Goal: Check status

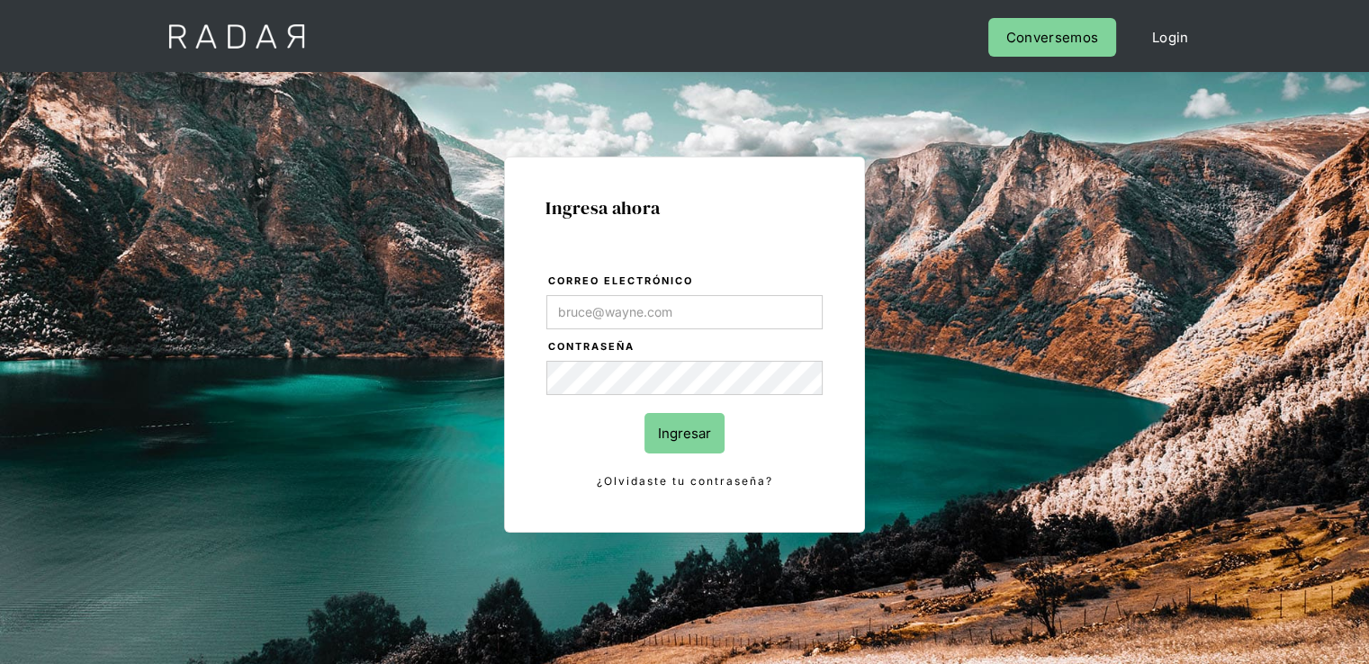
type input "[PERSON_NAME][EMAIL_ADDRESS][PERSON_NAME][DOMAIN_NAME]"
click at [670, 432] on input "Ingresar" at bounding box center [684, 433] width 80 height 41
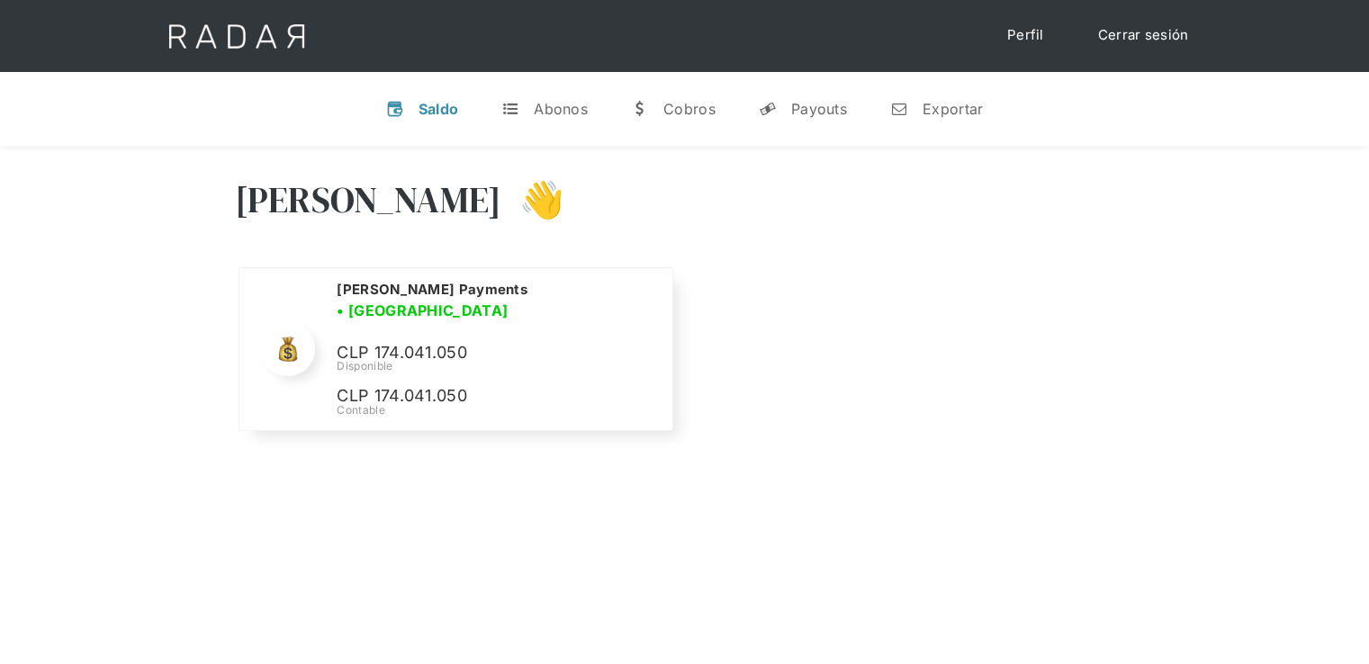
click at [858, 347] on div "Nombre de la empresa • Conectada • Desconectada N/A Disponible N/A Contable Mon…" at bounding box center [685, 360] width 900 height 187
click at [799, 113] on div "Payouts" at bounding box center [819, 109] width 56 height 18
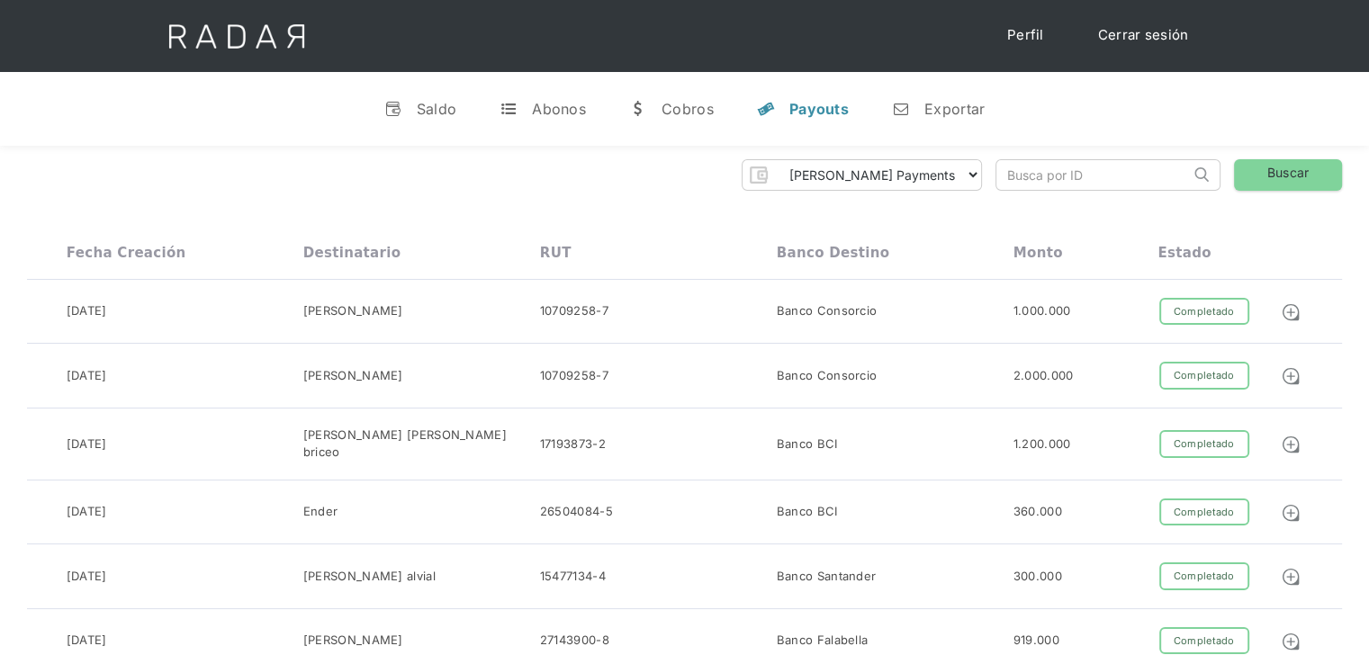
click at [1103, 170] on input "search" at bounding box center [1093, 175] width 194 height 30
click at [1112, 184] on input "search" at bounding box center [1093, 175] width 194 height 30
paste input "00063000000000016263"
type input "00063000000000016263"
click at [1255, 181] on link "Buscar" at bounding box center [1288, 175] width 108 height 32
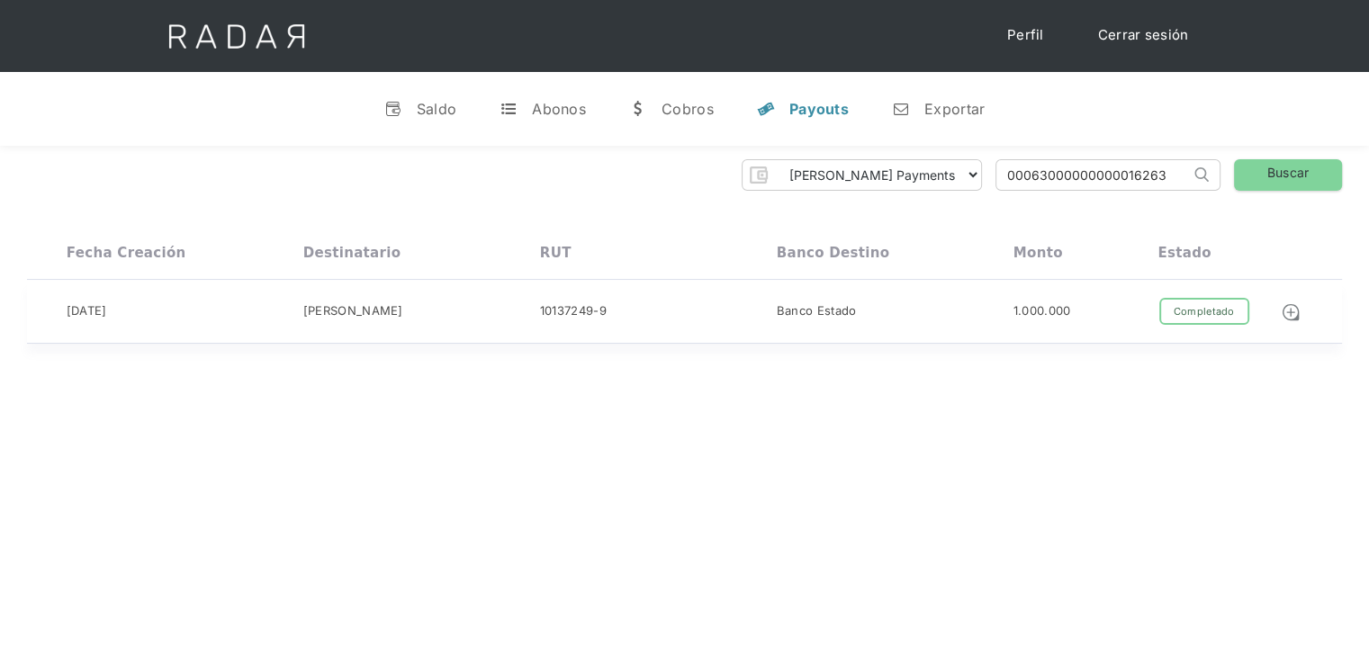
click at [1226, 318] on div "Completado" at bounding box center [1204, 312] width 90 height 28
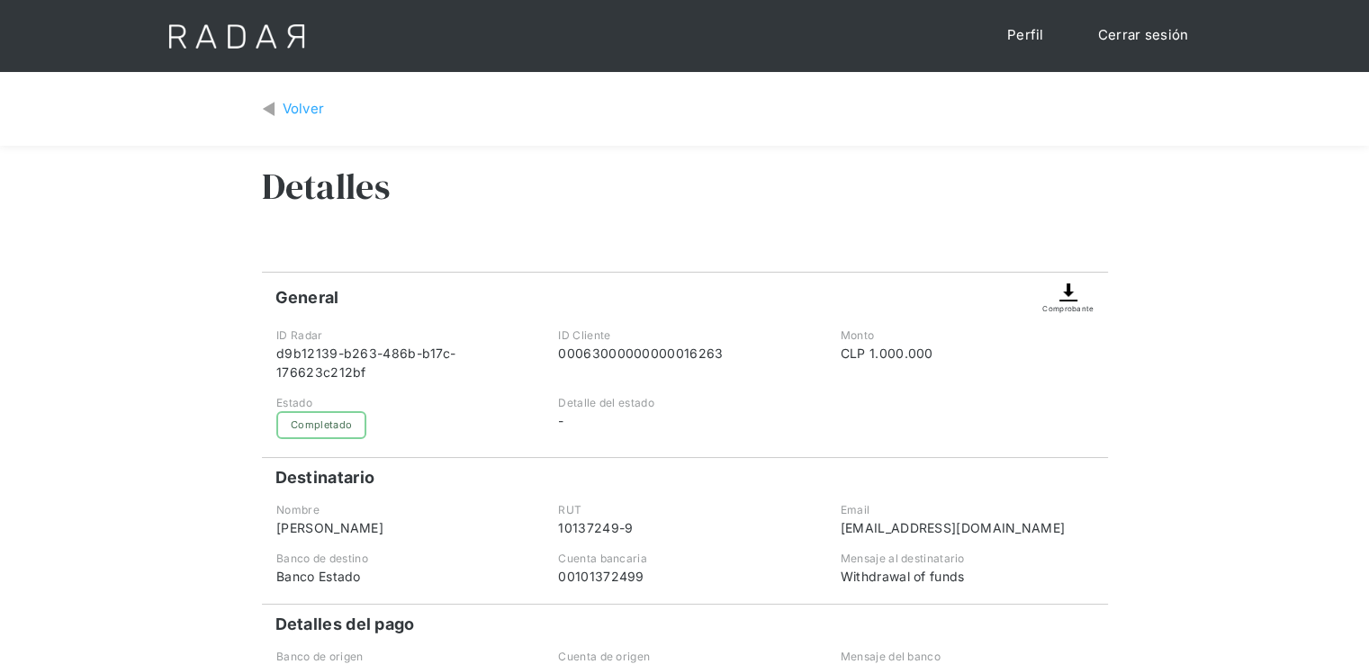
click at [1069, 302] on img at bounding box center [1069, 293] width 22 height 22
